Goal: Task Accomplishment & Management: Manage account settings

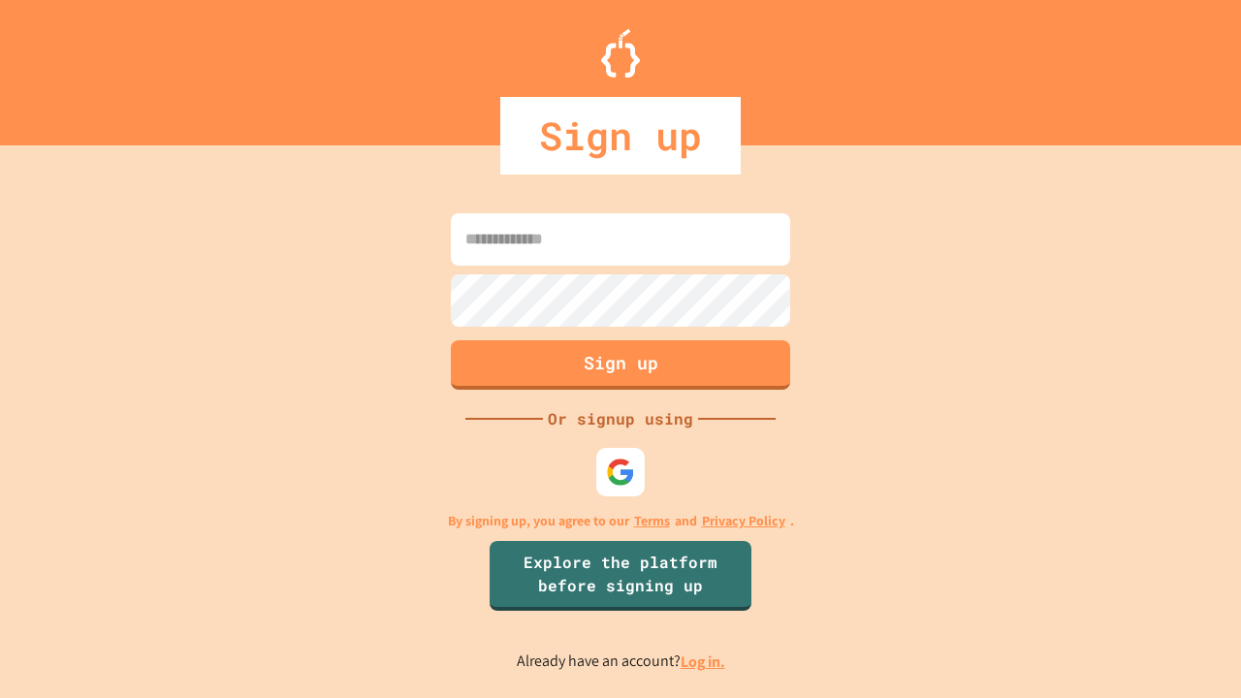
click at [704, 661] on link "Log in." at bounding box center [703, 661] width 45 height 20
